Goal: Transaction & Acquisition: Purchase product/service

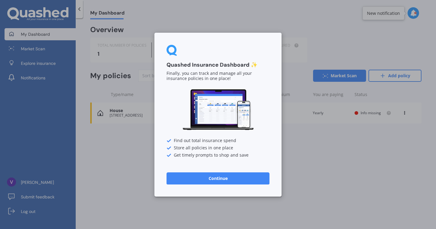
click at [223, 180] on button "Continue" at bounding box center [218, 178] width 103 height 12
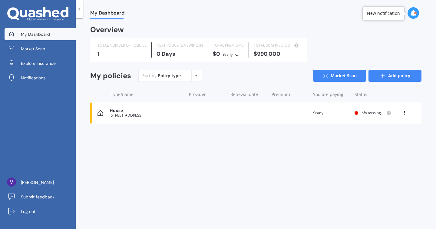
click at [392, 72] on link "Add policy" at bounding box center [395, 76] width 53 height 12
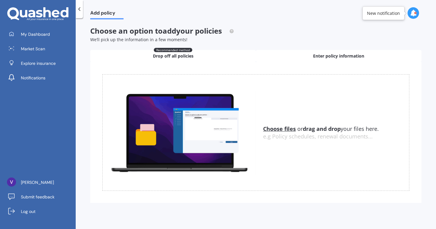
click at [315, 55] on span "Enter policy information" at bounding box center [338, 56] width 51 height 6
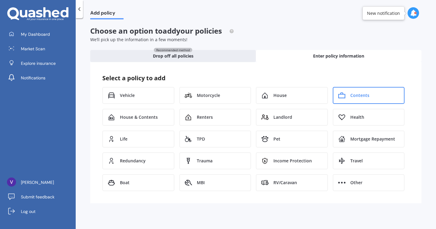
click at [350, 95] on span "Contents" at bounding box center [359, 95] width 19 height 6
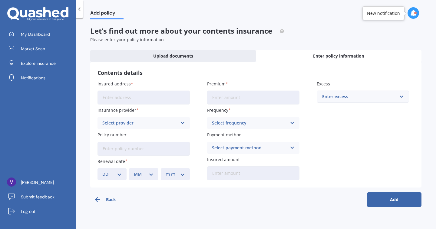
click at [169, 96] on input "Insured address" at bounding box center [144, 98] width 92 height 14
